Goal: Task Accomplishment & Management: Use online tool/utility

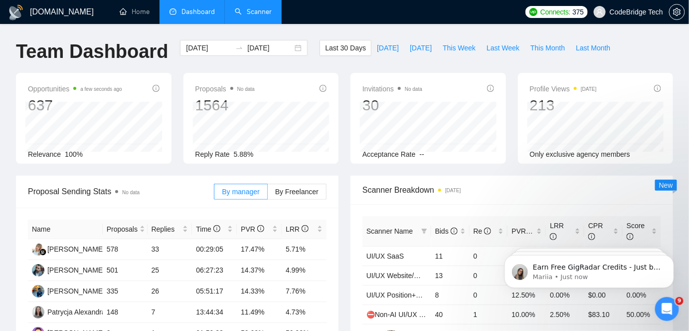
click at [268, 11] on link "Scanner" at bounding box center [253, 11] width 37 height 8
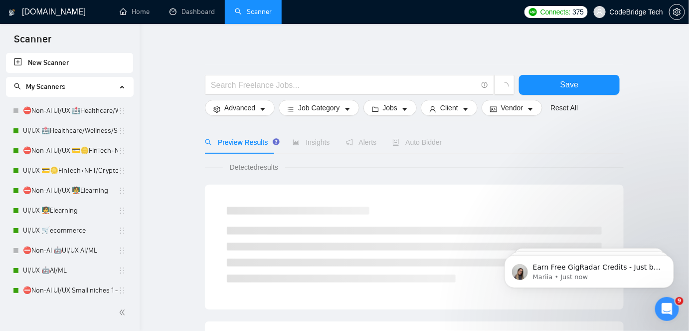
drag, startPoint x: 136, startPoint y: 101, endPoint x: 136, endPoint y: 137, distance: 36.4
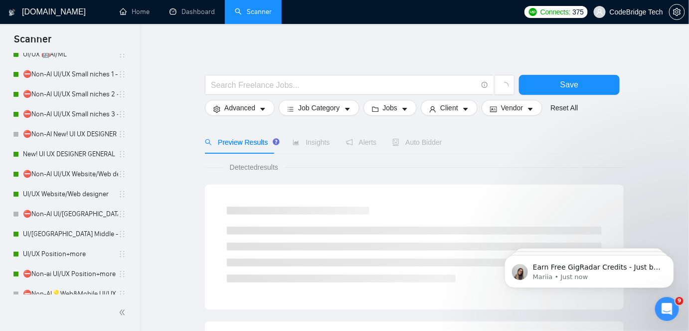
scroll to position [218, 0]
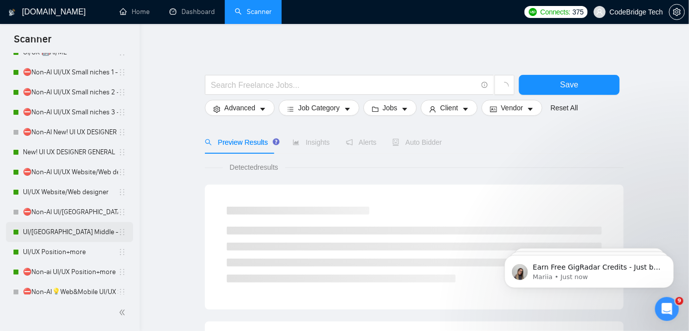
click at [69, 236] on link "UI/[GEOGRAPHIC_DATA] Middle - [GEOGRAPHIC_DATA], [GEOGRAPHIC_DATA], [GEOGRAPHIC…" at bounding box center [70, 232] width 95 height 20
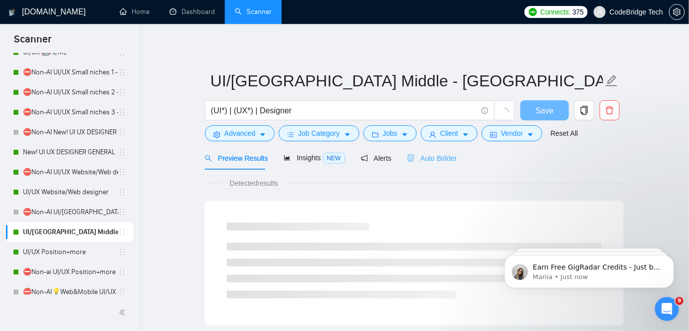
click at [425, 164] on div "Auto Bidder" at bounding box center [431, 157] width 49 height 23
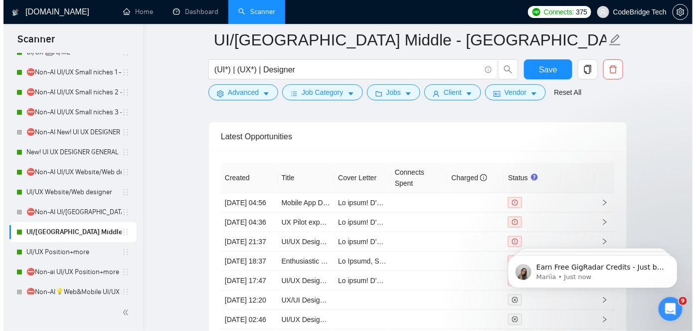
scroll to position [2740, 0]
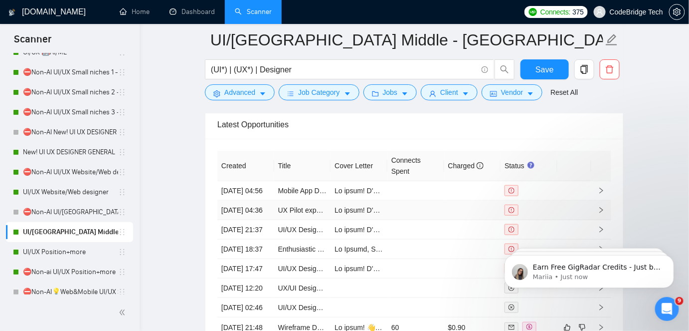
click at [318, 213] on td "UX Pilot expert web/plug in" at bounding box center [302, 209] width 57 height 19
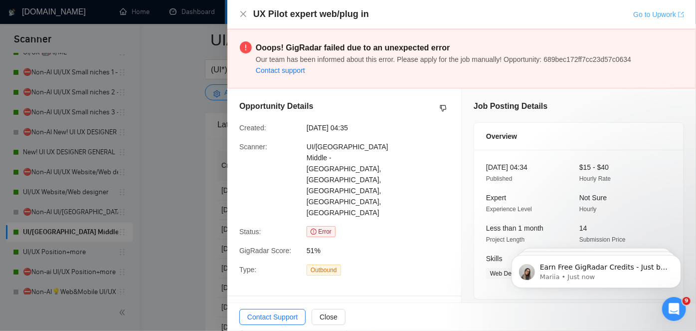
click at [633, 10] on link "Go to Upwork" at bounding box center [658, 14] width 51 height 8
click at [149, 213] on div at bounding box center [348, 165] width 696 height 331
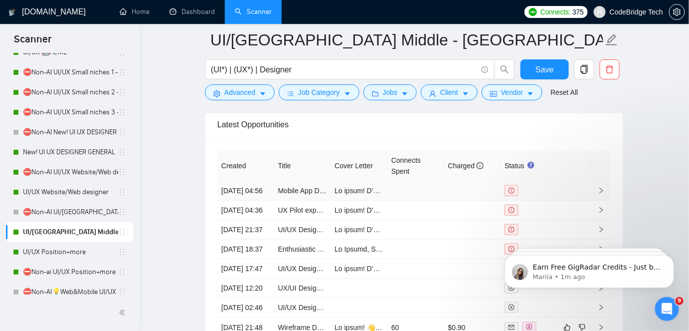
click at [306, 200] on td "Mobile App Designer for Android and iOS" at bounding box center [302, 190] width 57 height 19
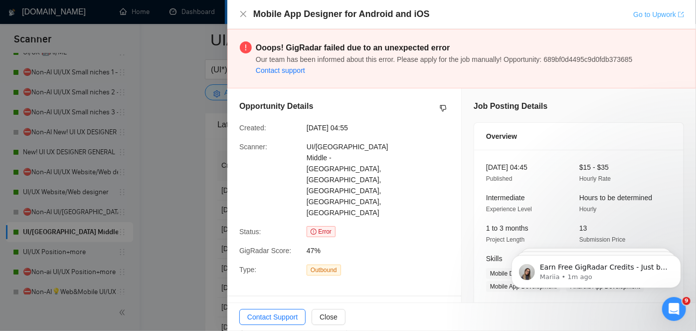
click at [655, 14] on link "Go to Upwork" at bounding box center [658, 14] width 51 height 8
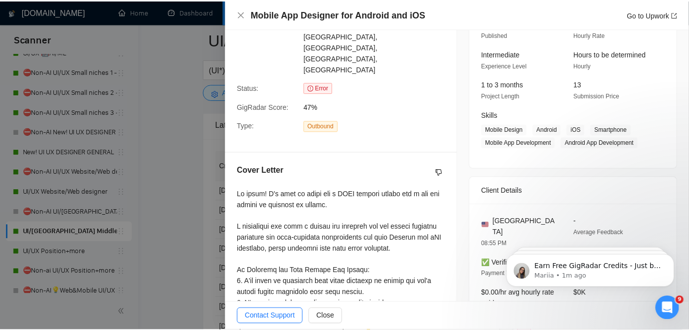
scroll to position [181, 0]
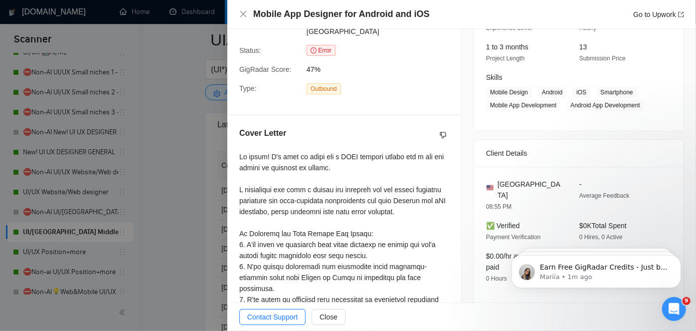
click at [178, 221] on div at bounding box center [348, 165] width 696 height 331
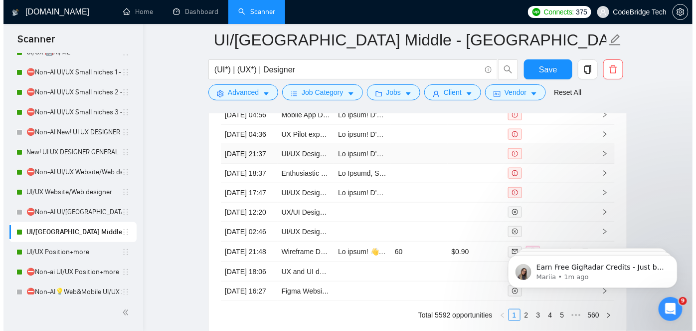
scroll to position [2830, 0]
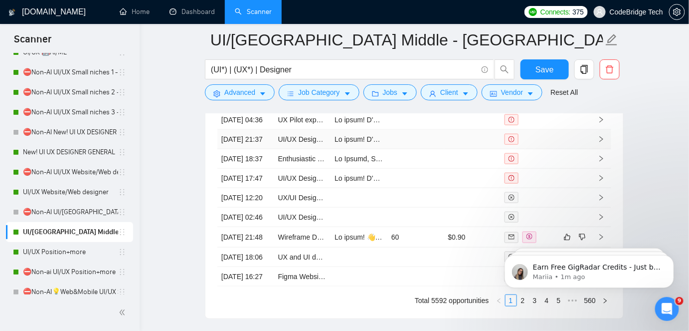
click at [262, 149] on td "[DATE] 21:37" at bounding box center [245, 139] width 57 height 19
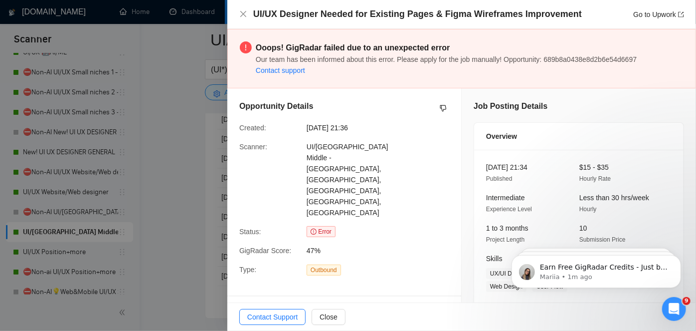
click at [669, 21] on div "UI/UX Designer Needed for Existing Pages & Figma Wireframes Improvement Go to U…" at bounding box center [461, 14] width 469 height 29
click at [670, 15] on link "Go to Upwork" at bounding box center [658, 14] width 51 height 8
click at [145, 222] on div at bounding box center [348, 165] width 696 height 331
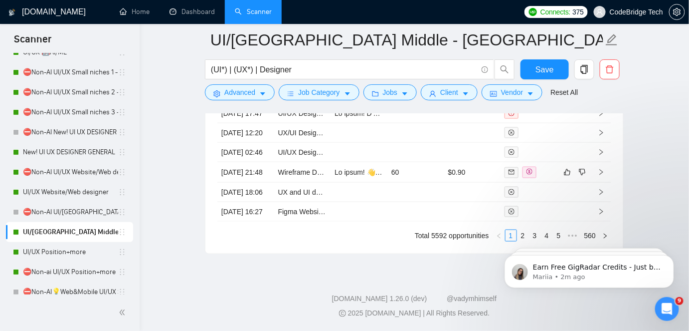
scroll to position [2997, 0]
drag, startPoint x: 57, startPoint y: 253, endPoint x: 376, endPoint y: 109, distance: 349.9
click at [57, 253] on link "UI/UX Position+more" at bounding box center [70, 252] width 95 height 20
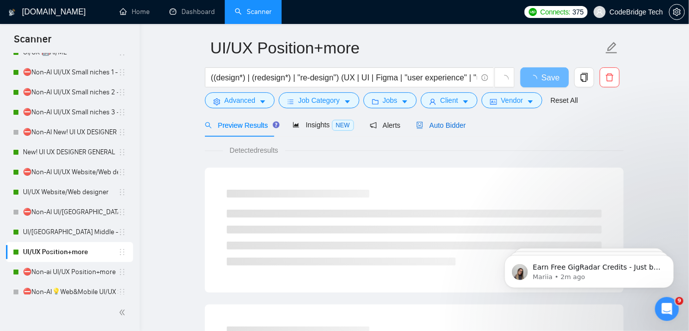
click at [431, 122] on span "Auto Bidder" at bounding box center [440, 125] width 49 height 8
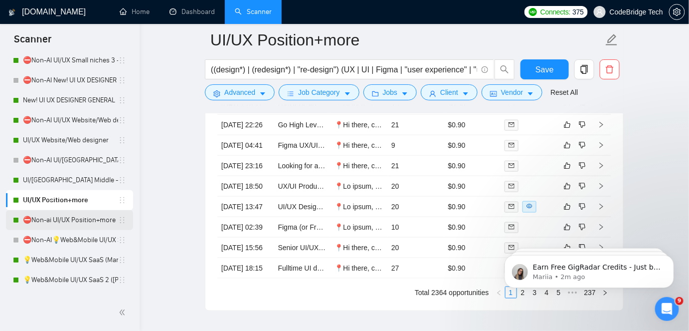
scroll to position [309, 0]
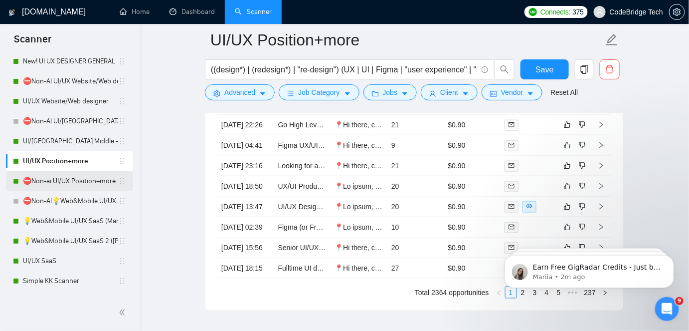
click at [64, 179] on link "⛔Non-ai UI/UX Position+more" at bounding box center [70, 181] width 95 height 20
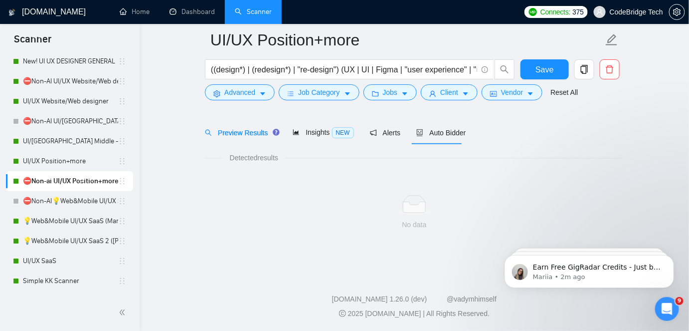
scroll to position [33, 0]
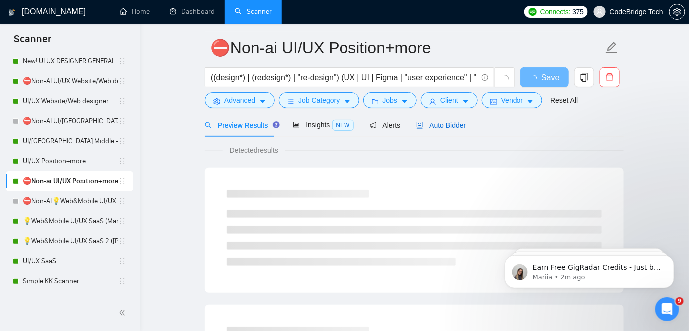
click at [432, 124] on span "Auto Bidder" at bounding box center [440, 125] width 49 height 8
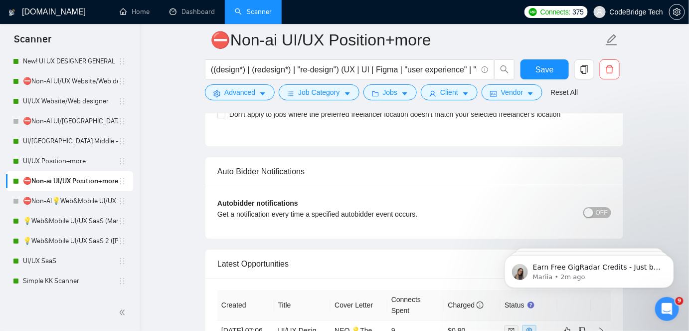
scroll to position [2526, 0]
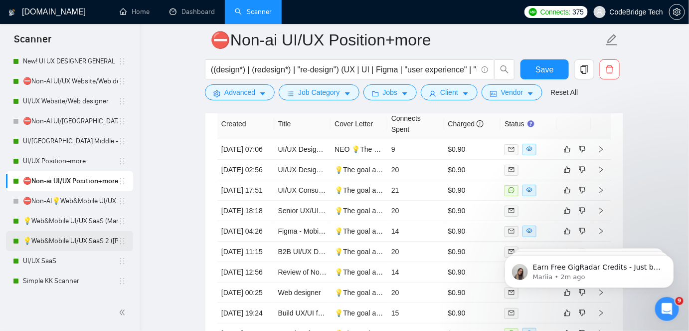
click at [50, 245] on link "💡Web&Mobile UI/UX SaaS 2 ([PERSON_NAME])" at bounding box center [70, 241] width 95 height 20
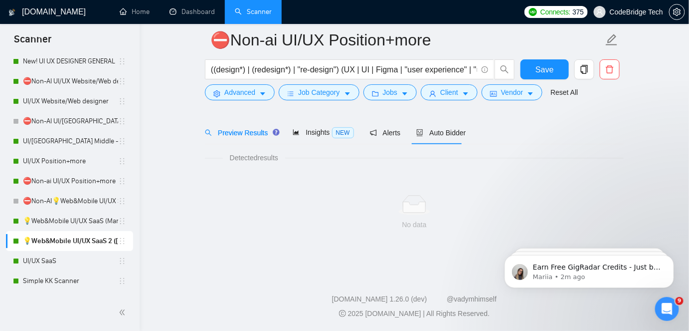
scroll to position [33, 0]
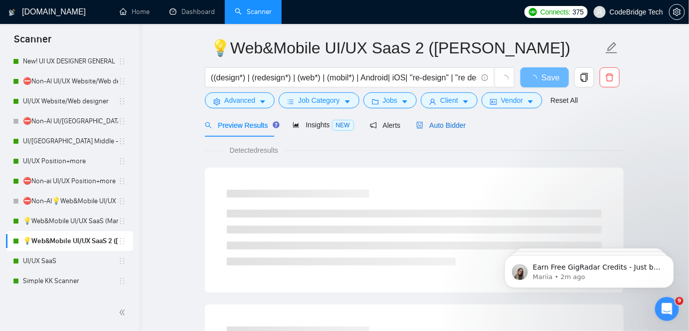
click at [434, 130] on div "Auto Bidder" at bounding box center [440, 125] width 49 height 11
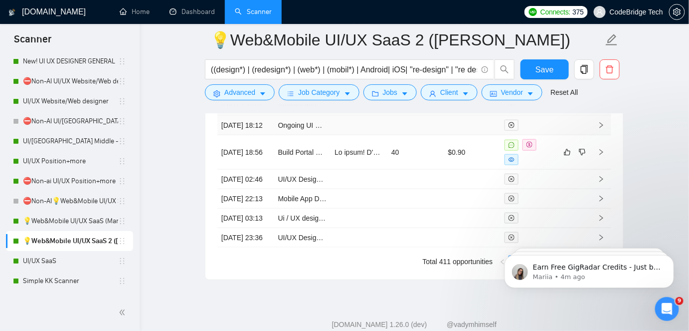
scroll to position [2889, 0]
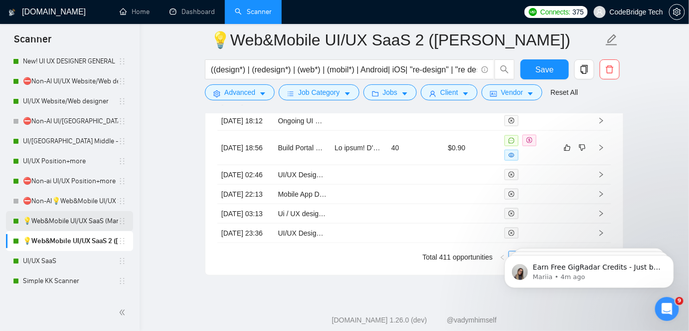
click at [71, 220] on link "💡Web&Mobile UI/UX SaaS (Mariia)" at bounding box center [70, 221] width 95 height 20
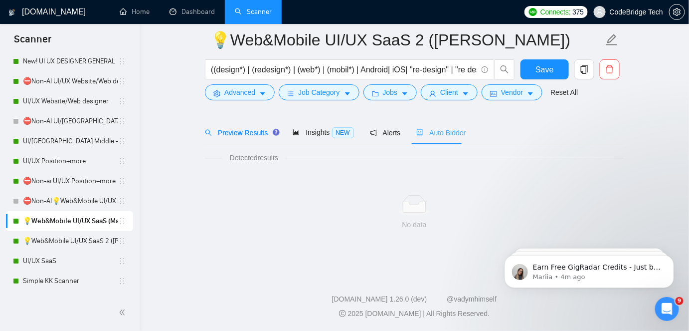
scroll to position [33, 0]
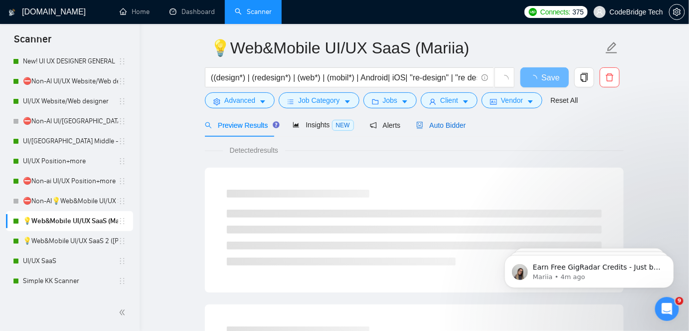
click at [451, 124] on span "Auto Bidder" at bounding box center [440, 125] width 49 height 8
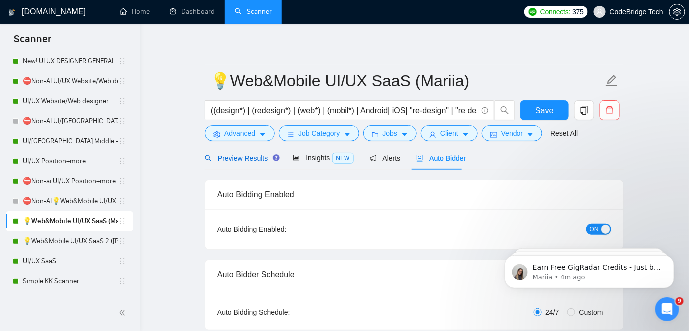
click at [249, 160] on span "Preview Results" at bounding box center [241, 158] width 72 height 8
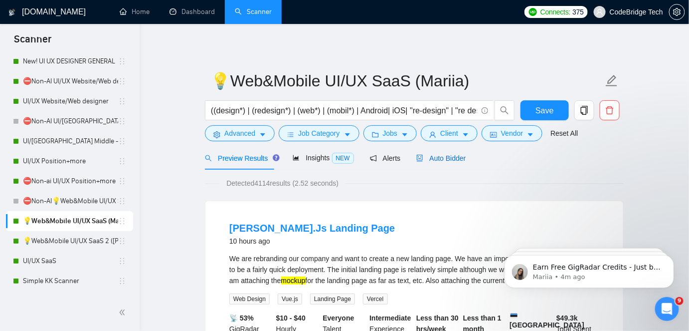
click at [433, 156] on span "Auto Bidder" at bounding box center [440, 158] width 49 height 8
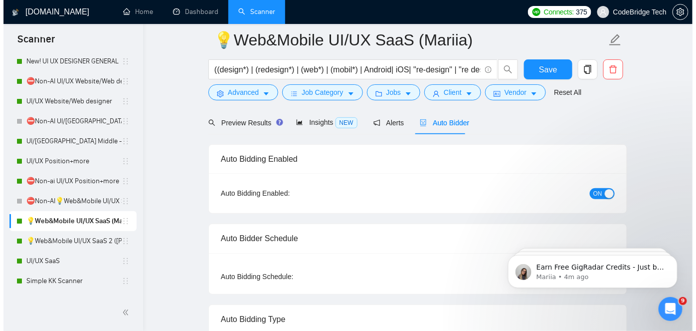
scroll to position [41, 0]
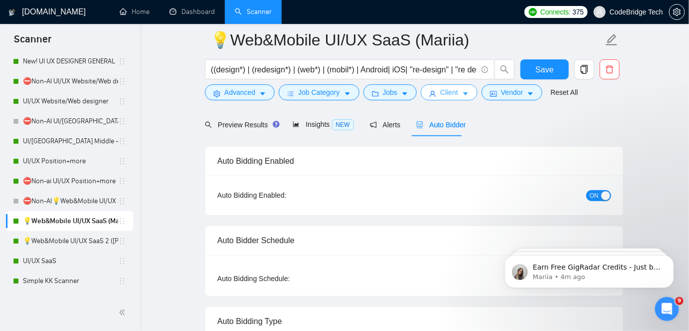
click at [446, 92] on span "Client" at bounding box center [449, 92] width 18 height 11
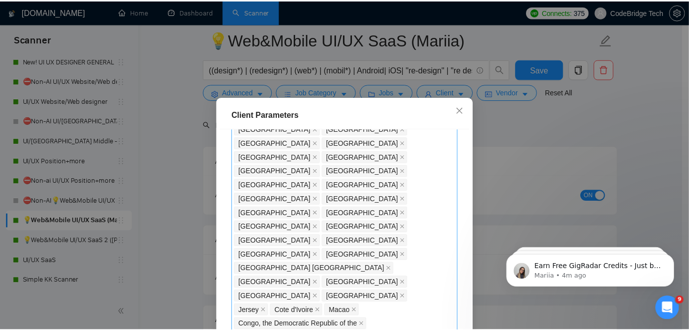
scroll to position [985, 0]
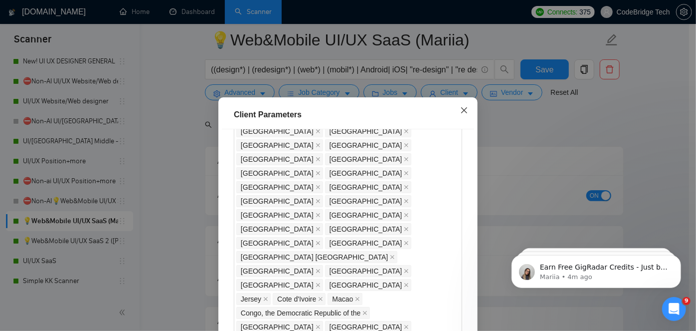
click at [463, 115] on span "Close" at bounding box center [464, 110] width 27 height 27
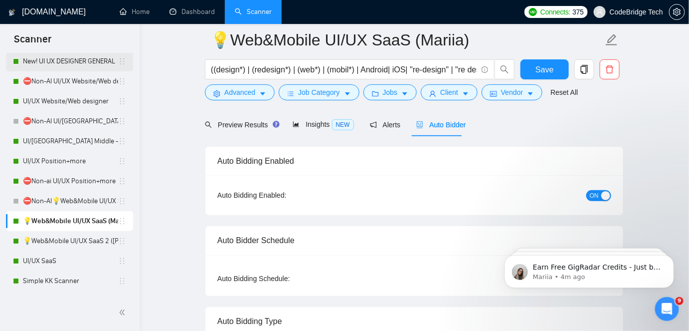
click at [79, 57] on link "New! UI UX DESIGNER GENERAL" at bounding box center [70, 61] width 95 height 20
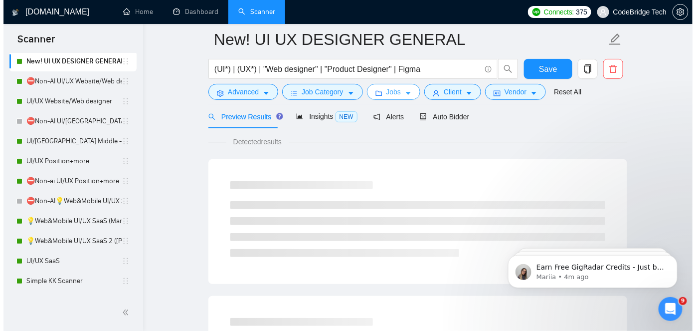
scroll to position [33, 0]
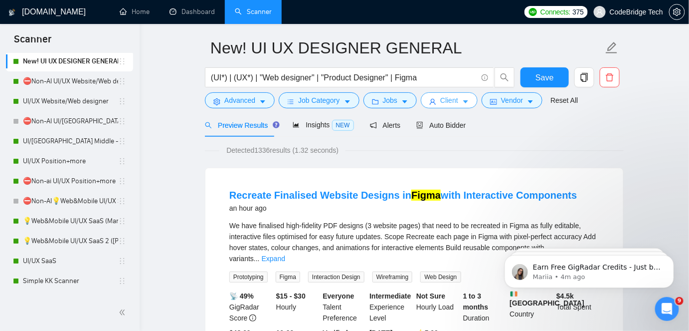
click at [435, 103] on button "Client" at bounding box center [449, 100] width 57 height 16
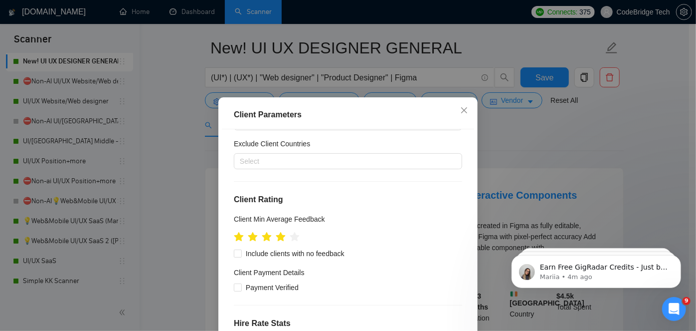
scroll to position [182, 0]
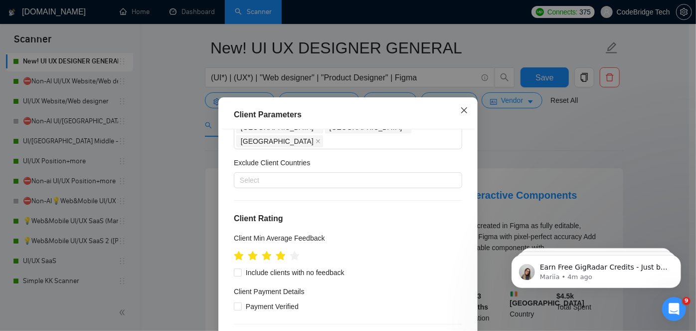
click at [458, 106] on span "Close" at bounding box center [464, 110] width 27 height 27
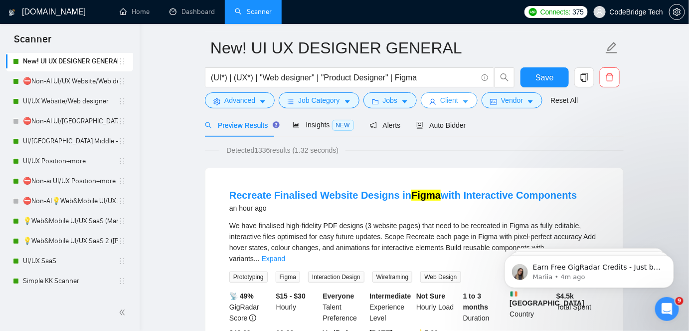
click at [440, 99] on span "Client" at bounding box center [449, 100] width 18 height 11
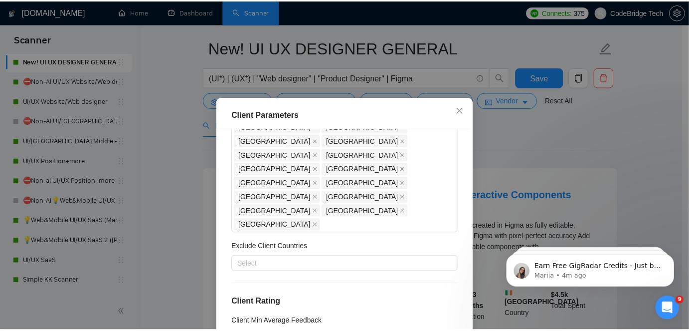
scroll to position [92, 0]
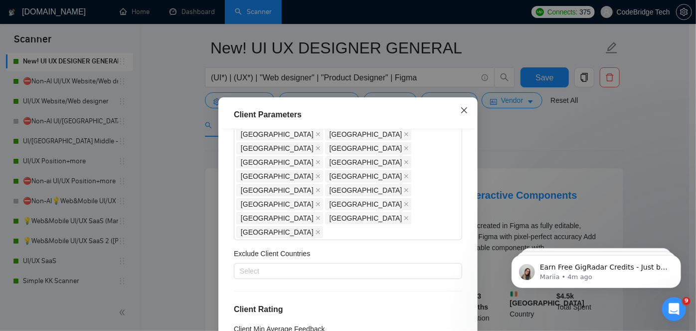
click at [461, 108] on icon "close" at bounding box center [464, 110] width 8 height 8
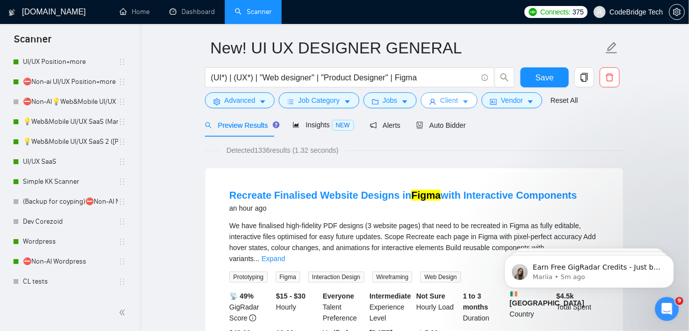
scroll to position [444, 0]
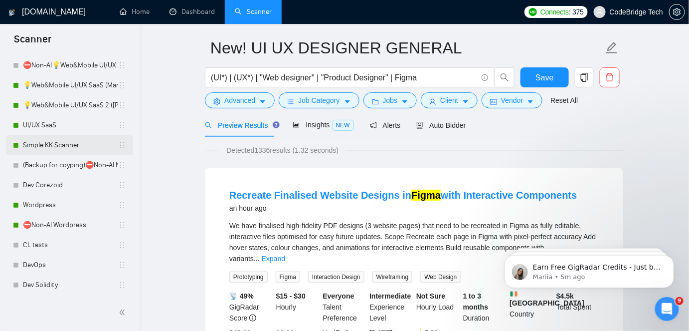
click at [53, 145] on link "Simple KK Scanner" at bounding box center [70, 145] width 95 height 20
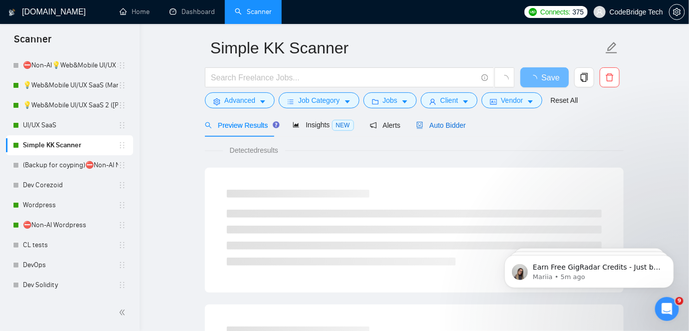
click at [441, 126] on span "Auto Bidder" at bounding box center [440, 125] width 49 height 8
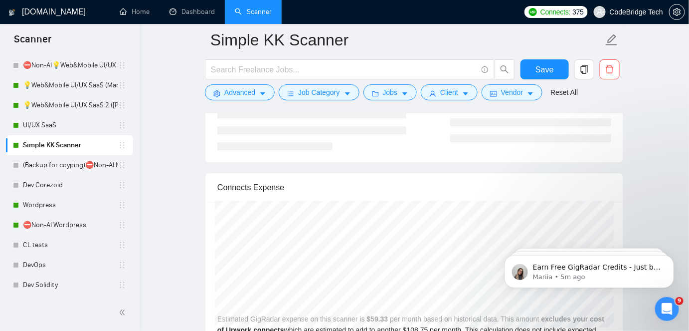
click at [677, 288] on body "Earn Free GigRadar Credits - Just by Sharing Your Story! 💬 Want more credits fo…" at bounding box center [588, 268] width 191 height 62
click at [677, 290] on body "Earn Free GigRadar Credits - Just by Sharing Your Story! 💬 Want more credits fo…" at bounding box center [588, 268] width 191 height 62
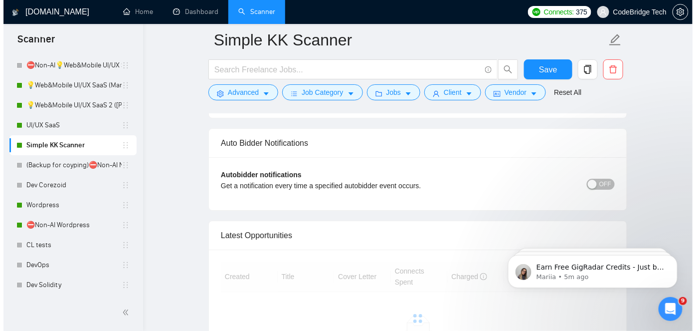
scroll to position [2462, 0]
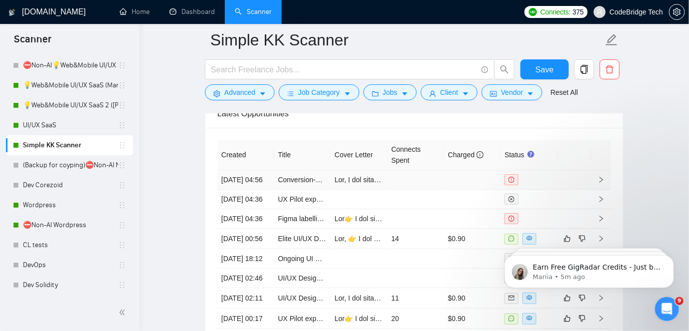
click at [301, 189] on td "Conversion-Focused Funnel & Lead Form Designer for Unique Digital Product" at bounding box center [302, 179] width 57 height 19
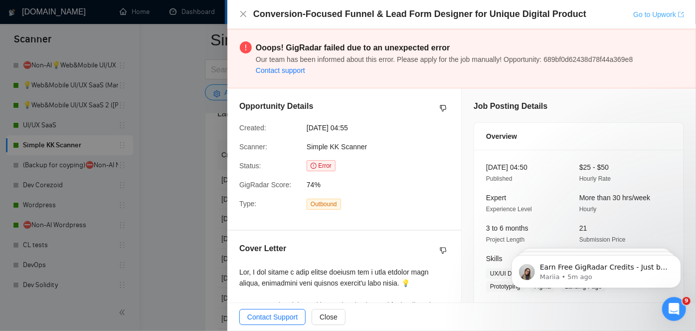
click at [666, 14] on link "Go to Upwork" at bounding box center [658, 14] width 51 height 8
click at [168, 155] on div at bounding box center [348, 165] width 696 height 331
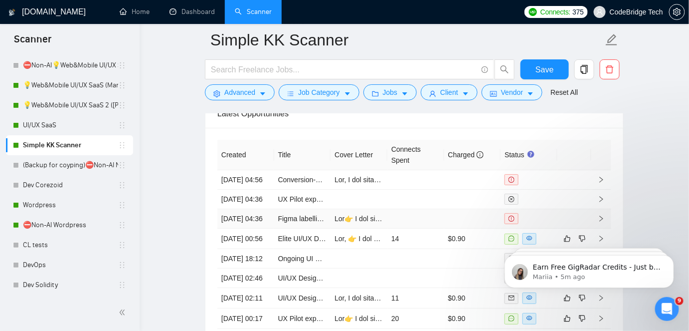
click at [428, 228] on td at bounding box center [415, 218] width 57 height 19
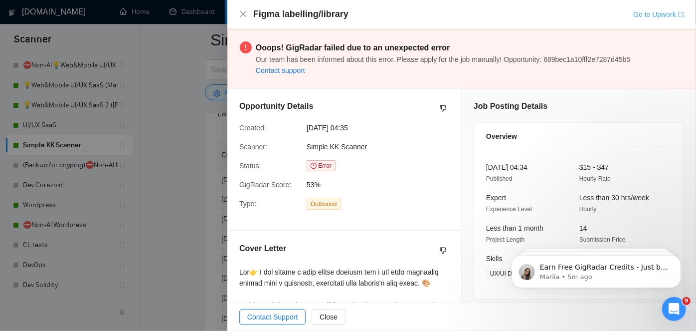
click at [643, 14] on link "Go to Upwork" at bounding box center [658, 14] width 51 height 8
click at [641, 15] on link "Go to Upwork" at bounding box center [658, 14] width 51 height 8
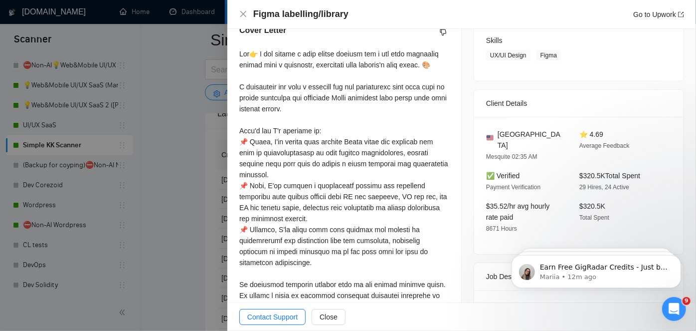
scroll to position [226, 0]
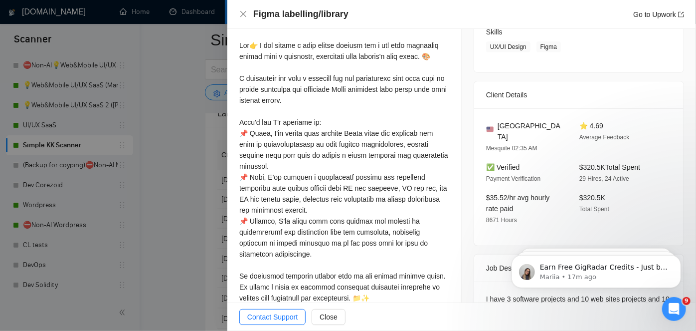
click at [172, 66] on div at bounding box center [348, 165] width 696 height 331
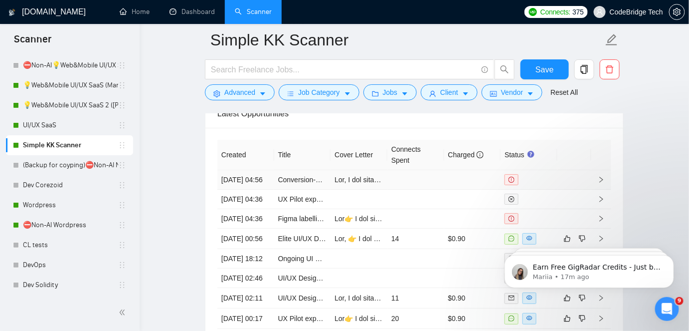
click at [266, 178] on td "[DATE] 04:56" at bounding box center [245, 179] width 57 height 19
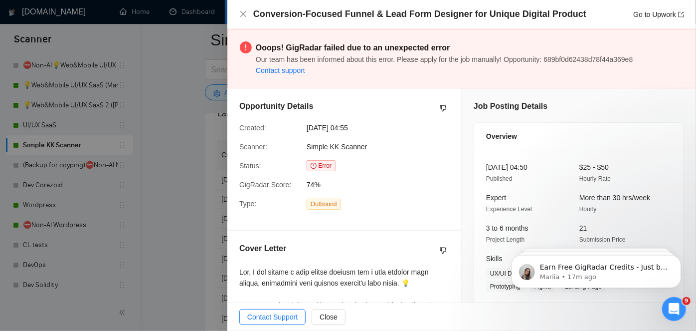
click at [648, 20] on div "Conversion-Focused Funnel & Lead Form Designer for Unique Digital Product Go to…" at bounding box center [468, 14] width 431 height 12
click at [650, 17] on link "Go to Upwork" at bounding box center [658, 14] width 51 height 8
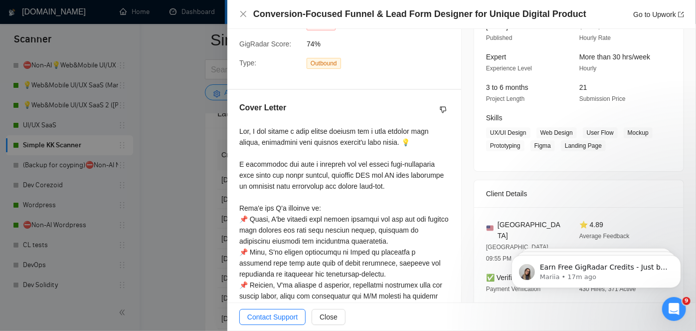
scroll to position [136, 0]
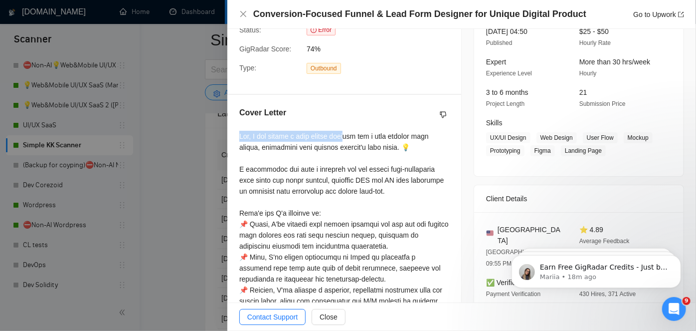
drag, startPoint x: 237, startPoint y: 135, endPoint x: 358, endPoint y: 137, distance: 121.7
click at [358, 137] on div "Cover Letter" at bounding box center [344, 313] width 234 height 436
click at [358, 137] on div at bounding box center [344, 323] width 210 height 384
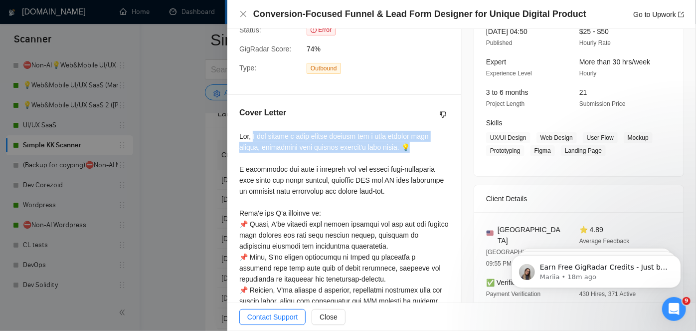
drag, startPoint x: 254, startPoint y: 136, endPoint x: 421, endPoint y: 148, distance: 166.9
click at [421, 148] on div at bounding box center [344, 323] width 210 height 384
copy div "I can create a free design concept for a lead capture form screen, showcasing y…"
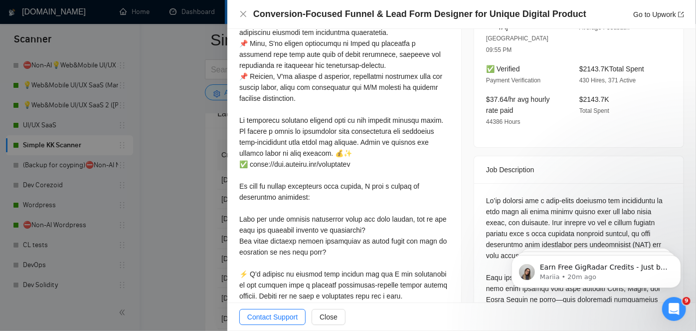
scroll to position [272, 0]
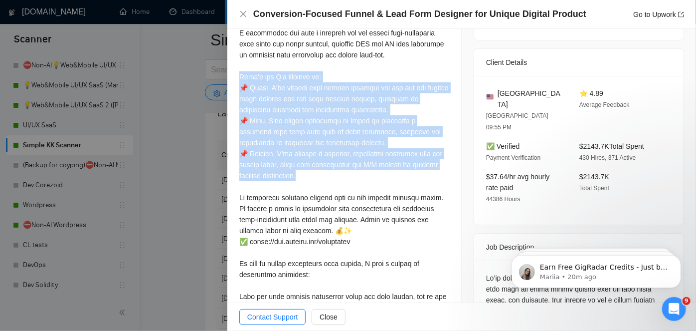
drag, startPoint x: 238, startPoint y: 73, endPoint x: 329, endPoint y: 169, distance: 132.2
click at [329, 169] on div "Cover Letter" at bounding box center [344, 177] width 234 height 436
copy div "ere's how I'd approach it: 📌 First, I'll analyze your target audience and map o…"
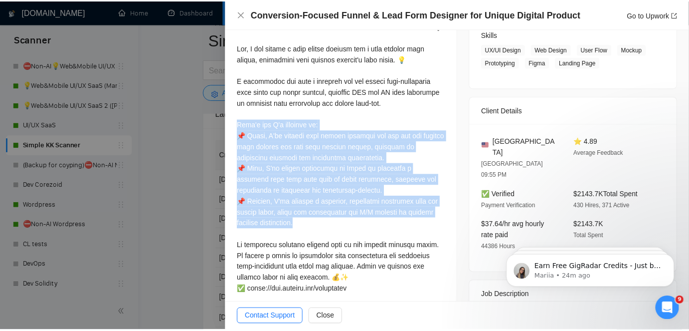
scroll to position [90, 0]
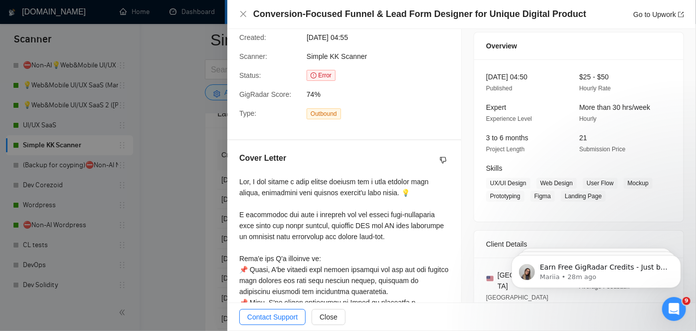
click at [142, 123] on div at bounding box center [348, 165] width 696 height 331
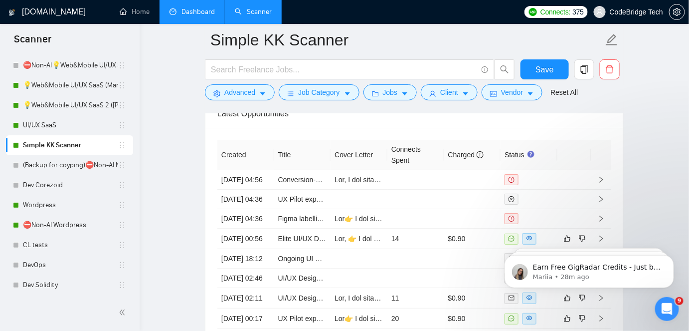
click at [206, 11] on link "Dashboard" at bounding box center [192, 11] width 45 height 8
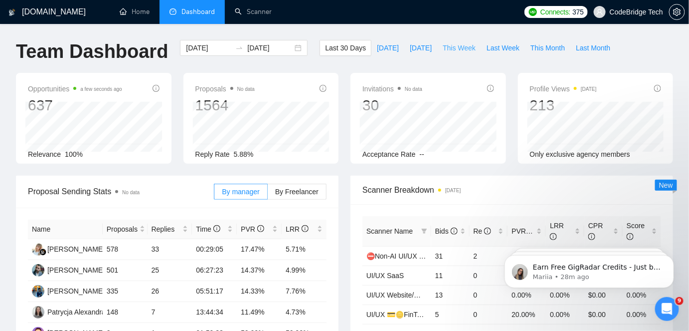
click at [457, 52] on span "This Week" at bounding box center [459, 47] width 33 height 11
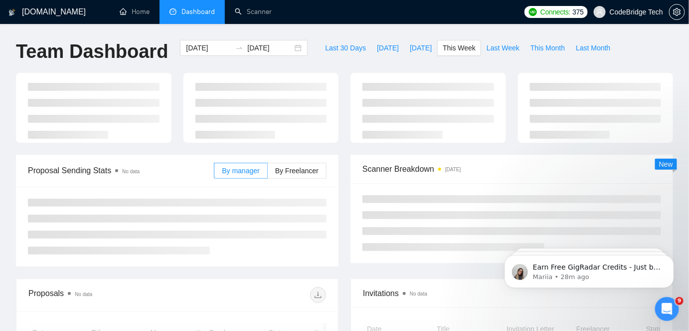
type input "[DATE]"
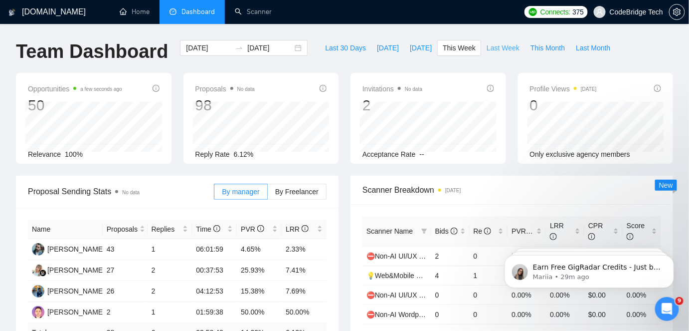
click at [487, 49] on span "Last Week" at bounding box center [503, 47] width 33 height 11
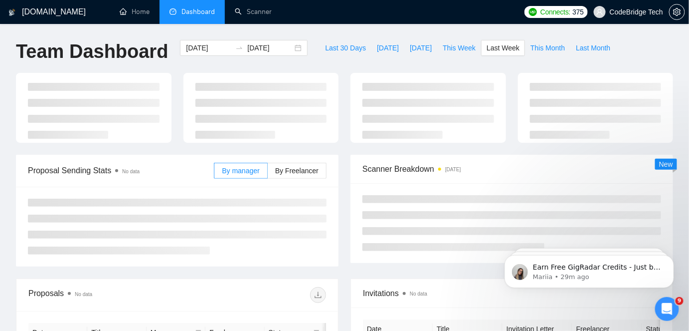
type input "[DATE]"
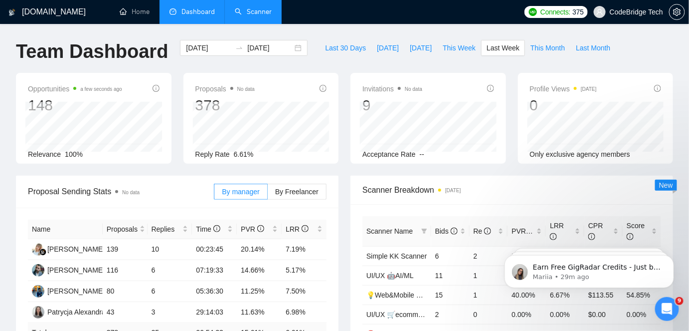
click at [267, 7] on link "Scanner" at bounding box center [253, 11] width 37 height 8
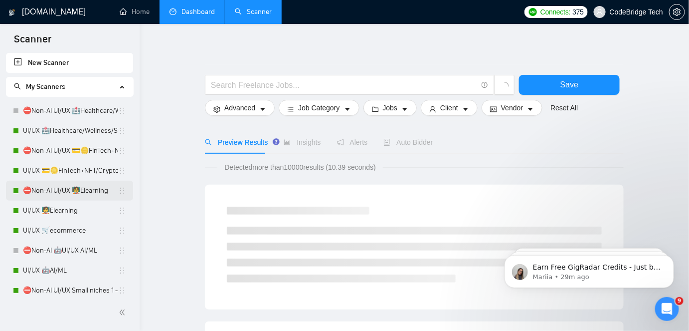
scroll to position [136, 0]
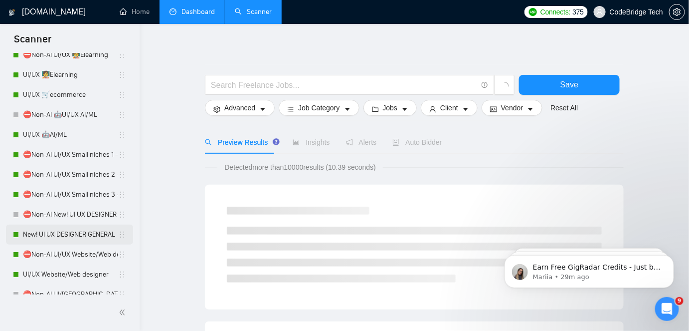
click at [65, 235] on link "New! UI UX DESIGNER GENERAL" at bounding box center [70, 234] width 95 height 20
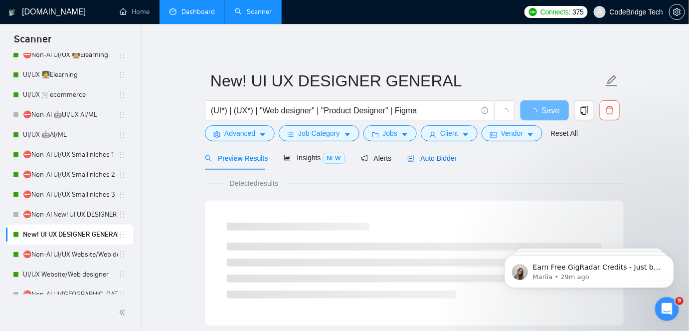
click at [445, 160] on span "Auto Bidder" at bounding box center [431, 158] width 49 height 8
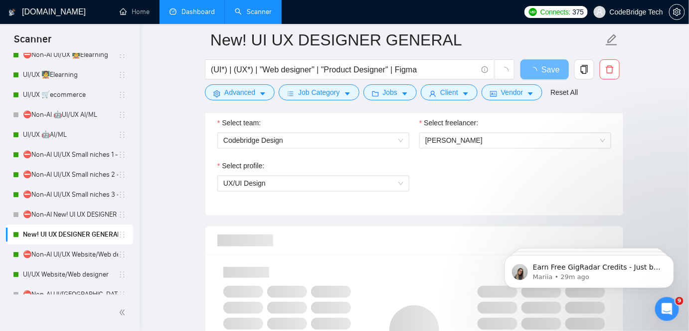
scroll to position [589, 0]
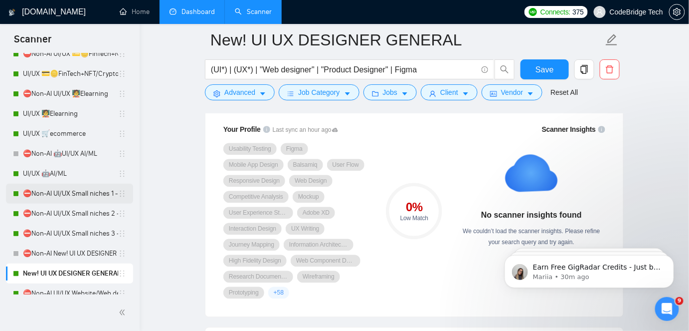
scroll to position [45, 0]
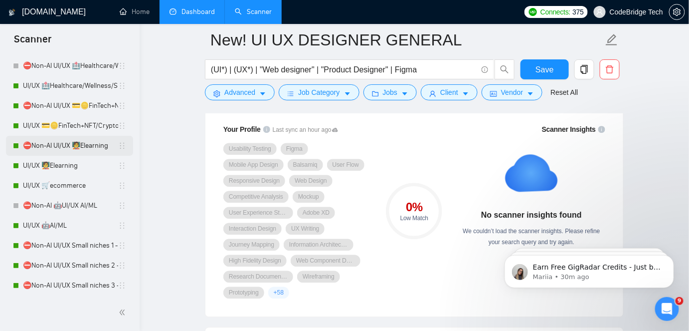
click at [58, 137] on link "⛔Non-AI UI/UX 🧑‍🏫Elearning" at bounding box center [70, 146] width 95 height 20
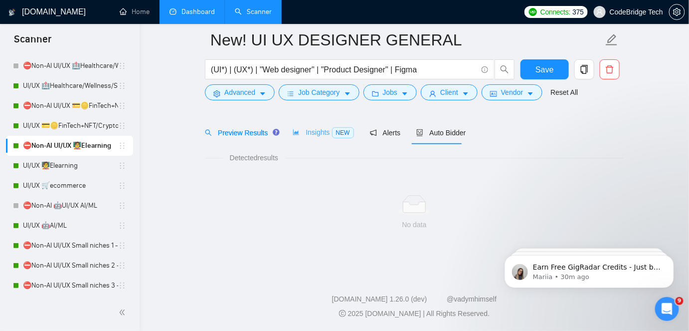
scroll to position [33, 0]
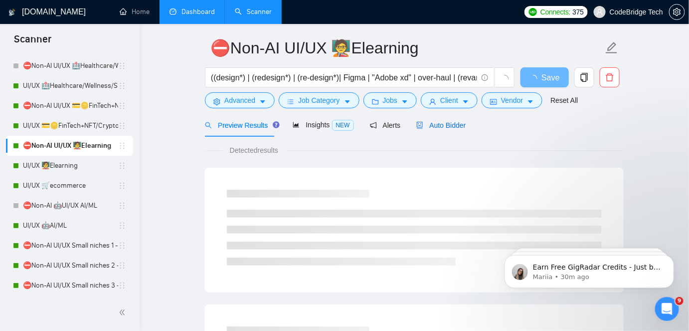
click at [440, 124] on span "Auto Bidder" at bounding box center [440, 125] width 49 height 8
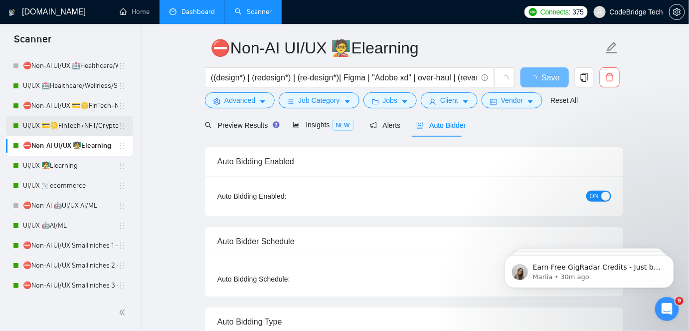
click at [62, 131] on link "UI/UX 💳🪙FinTech+NFT/Crypto/Blockchain/Casino" at bounding box center [70, 126] width 95 height 20
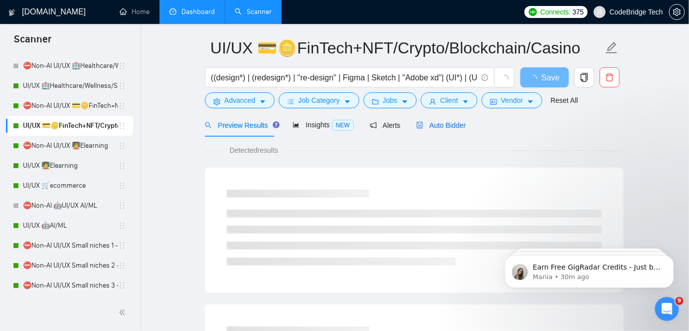
click at [416, 124] on icon "robot" at bounding box center [419, 125] width 7 height 7
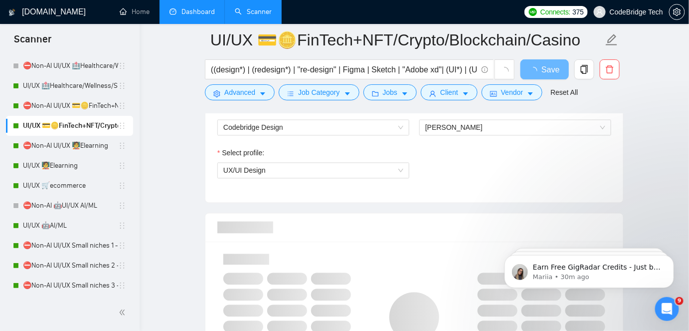
scroll to position [668, 0]
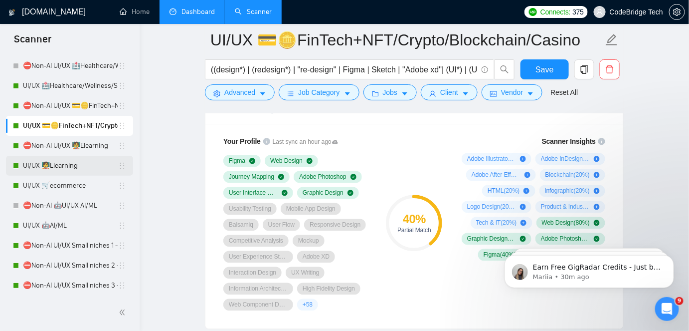
click at [71, 161] on link "UI/UX 🧑‍🏫Elearning" at bounding box center [70, 166] width 95 height 20
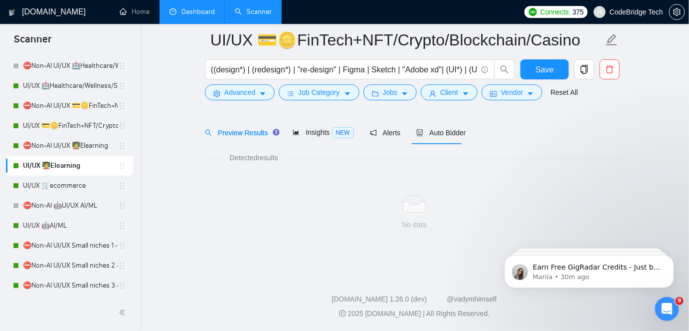
scroll to position [33, 0]
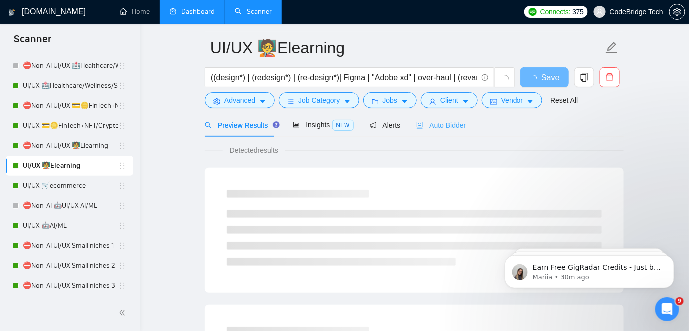
click at [439, 130] on div "Auto Bidder" at bounding box center [440, 124] width 49 height 23
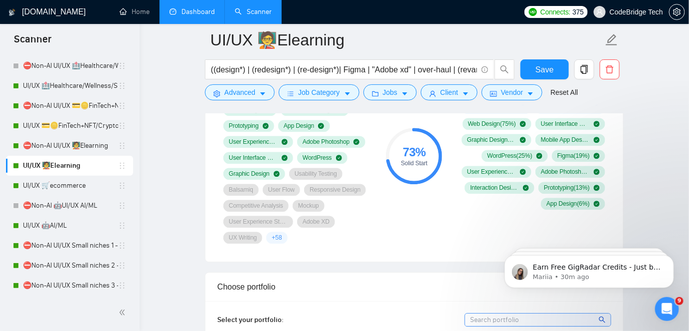
scroll to position [668, 0]
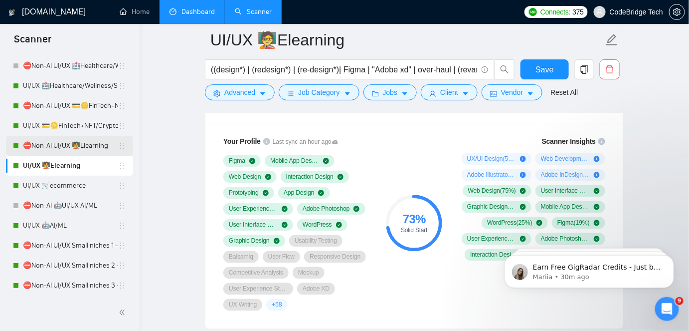
click at [54, 152] on link "⛔Non-AI UI/UX 🧑‍🏫Elearning" at bounding box center [70, 146] width 95 height 20
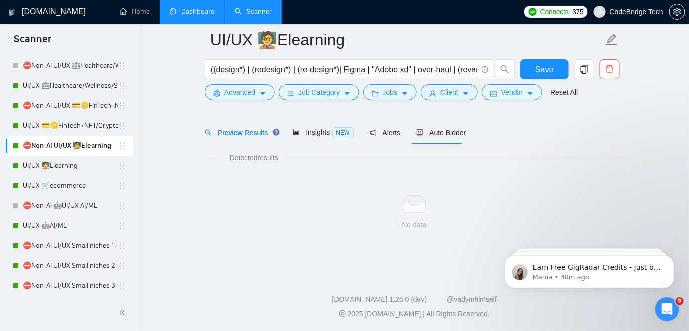
scroll to position [33, 0]
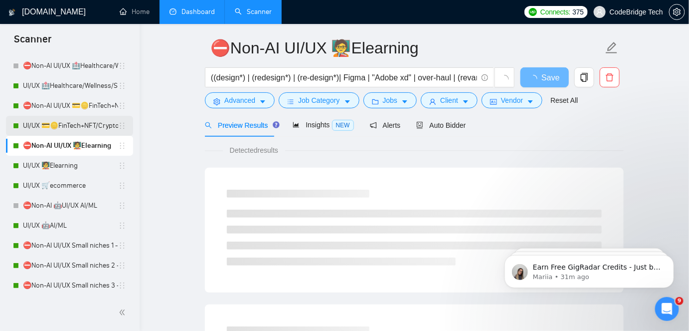
click at [61, 129] on link "UI/UX 💳🪙FinTech+NFT/Crypto/Blockchain/Casino" at bounding box center [70, 126] width 95 height 20
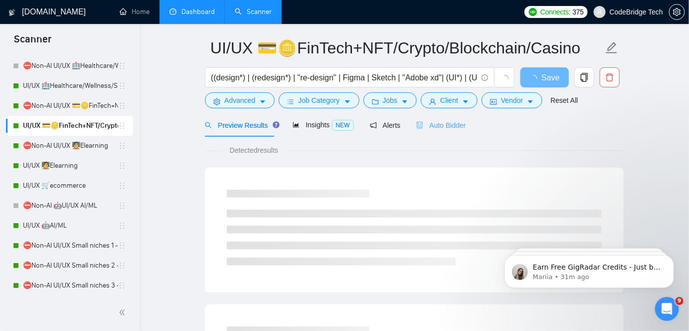
click at [421, 119] on div "Auto Bidder" at bounding box center [440, 124] width 49 height 23
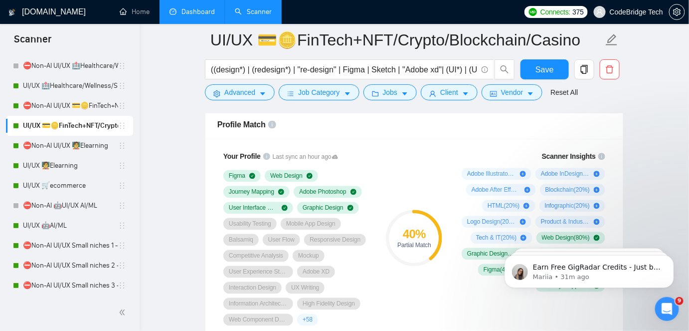
scroll to position [668, 0]
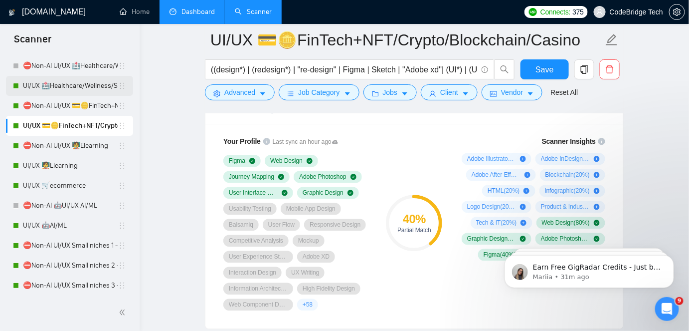
click at [59, 77] on link "UI/UX 🏥Healthcare/Wellness/Sports/Fitness" at bounding box center [70, 86] width 95 height 20
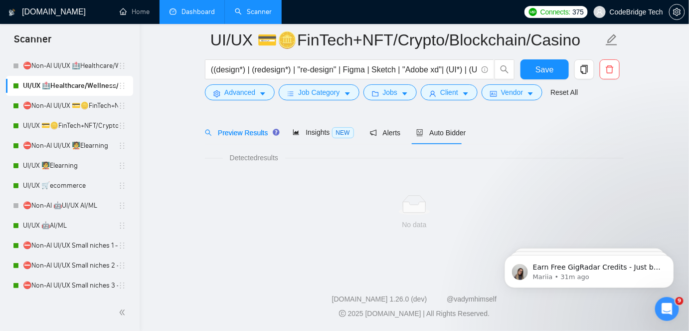
scroll to position [33, 0]
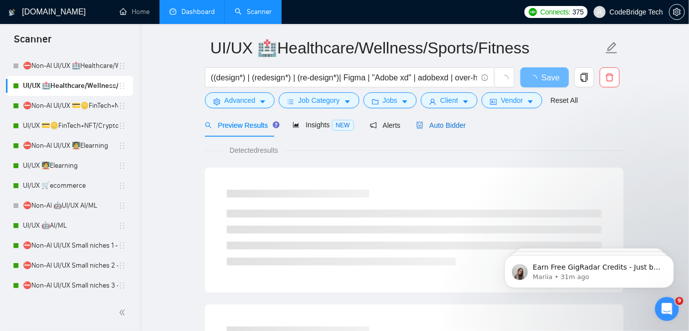
click at [435, 122] on span "Auto Bidder" at bounding box center [440, 125] width 49 height 8
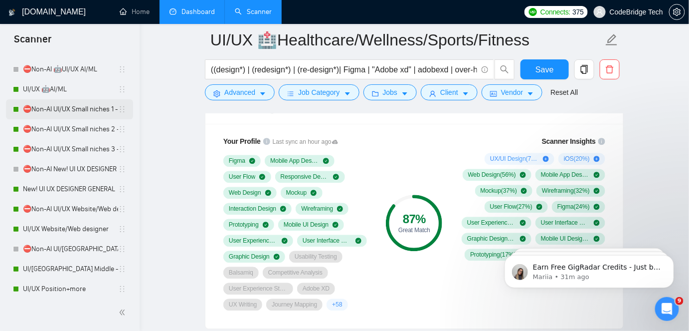
scroll to position [272, 0]
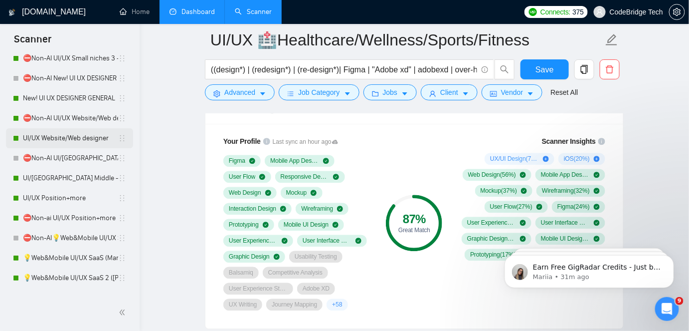
click at [74, 132] on link "UI/UX Website/Web designer" at bounding box center [70, 138] width 95 height 20
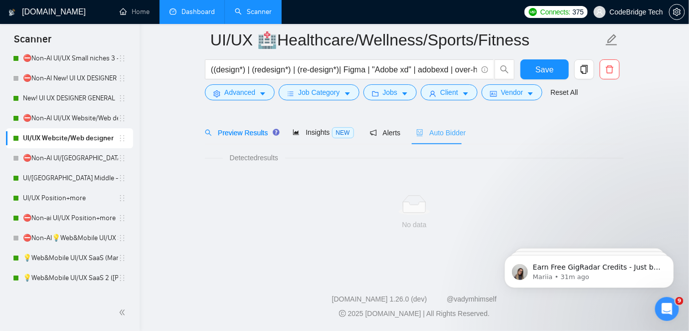
scroll to position [33, 0]
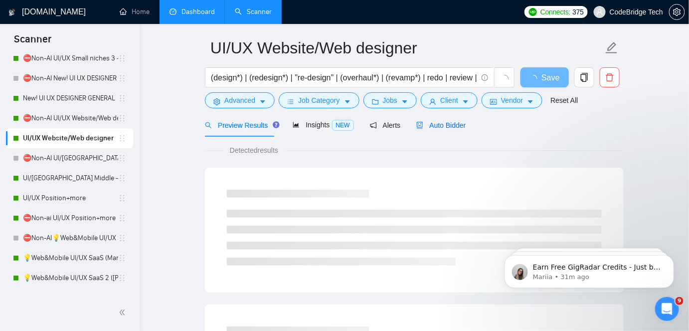
click at [453, 128] on span "Auto Bidder" at bounding box center [440, 125] width 49 height 8
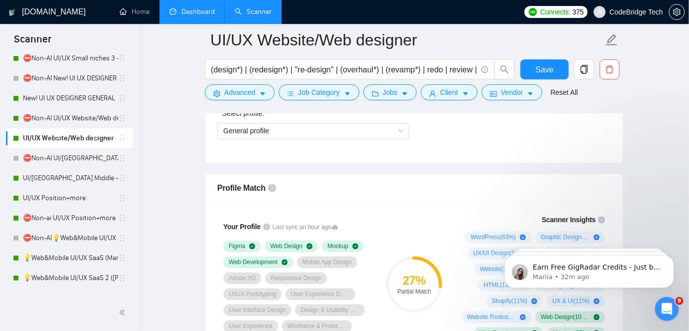
scroll to position [453, 0]
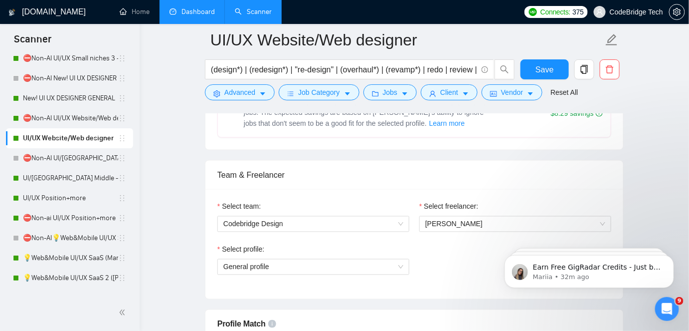
click at [447, 210] on div "Select freelancer:" at bounding box center [515, 208] width 192 height 15
click at [443, 226] on span "[PERSON_NAME]" at bounding box center [515, 223] width 180 height 15
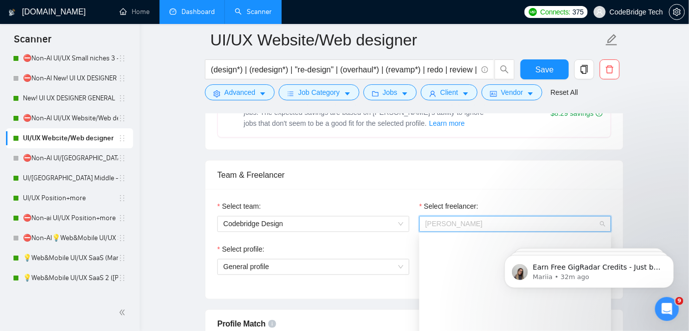
scroll to position [160, 0]
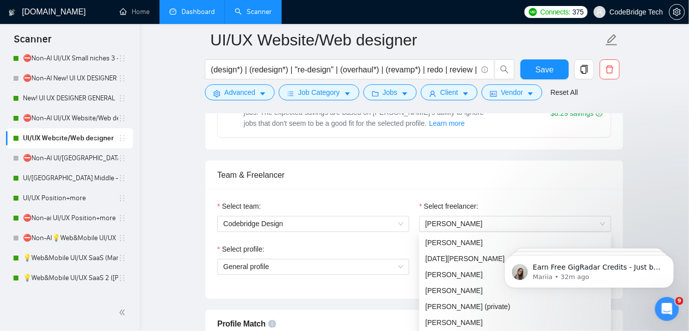
click at [447, 207] on label "Select freelancer:" at bounding box center [448, 206] width 59 height 11
click at [447, 216] on input "Select freelancer:" at bounding box center [511, 223] width 173 height 15
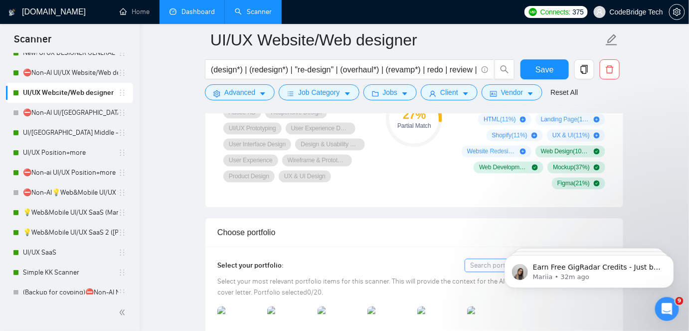
scroll to position [680, 0]
